Goal: Task Accomplishment & Management: Use online tool/utility

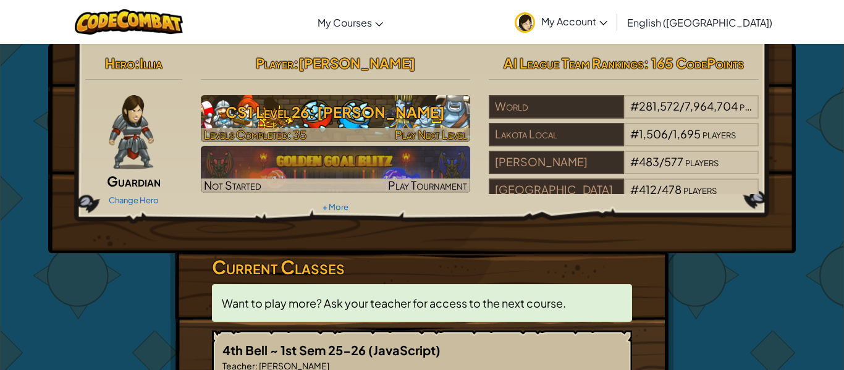
click at [373, 101] on h3 "CS1 Level 26: [PERSON_NAME]" at bounding box center [336, 112] width 270 height 28
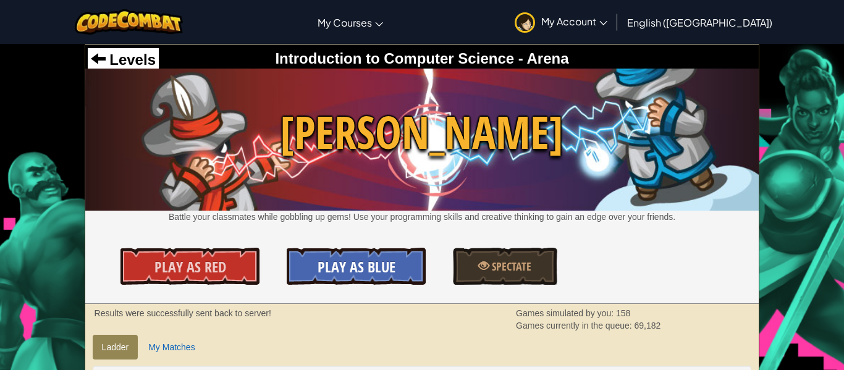
click at [339, 253] on link "Play As Blue" at bounding box center [356, 266] width 138 height 37
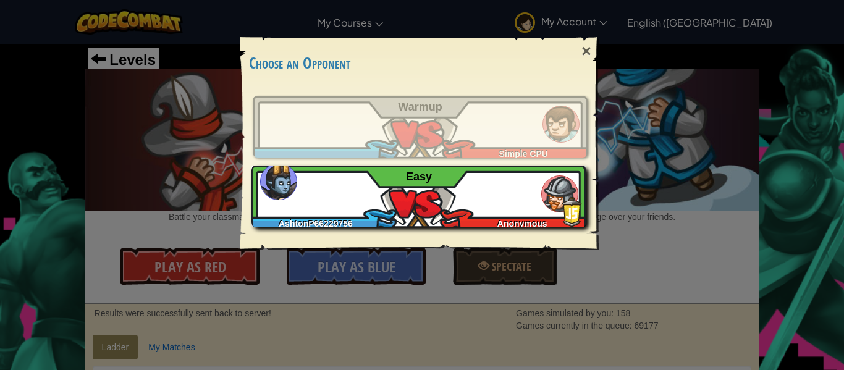
click at [461, 177] on div "AshtonP66229756 Anonymous Easy" at bounding box center [418, 197] width 335 height 62
